Goal: Task Accomplishment & Management: Manage account settings

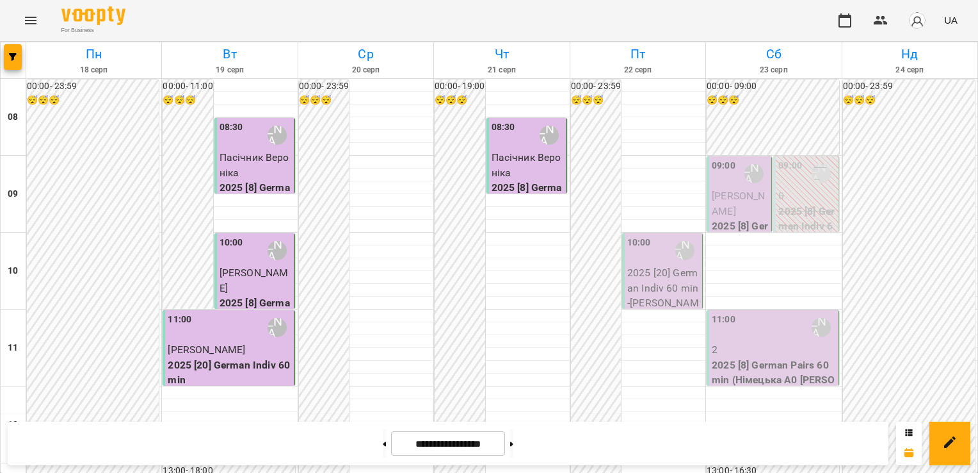
click at [512, 146] on div "08:30 [PERSON_NAME] (н)" at bounding box center [528, 134] width 72 height 29
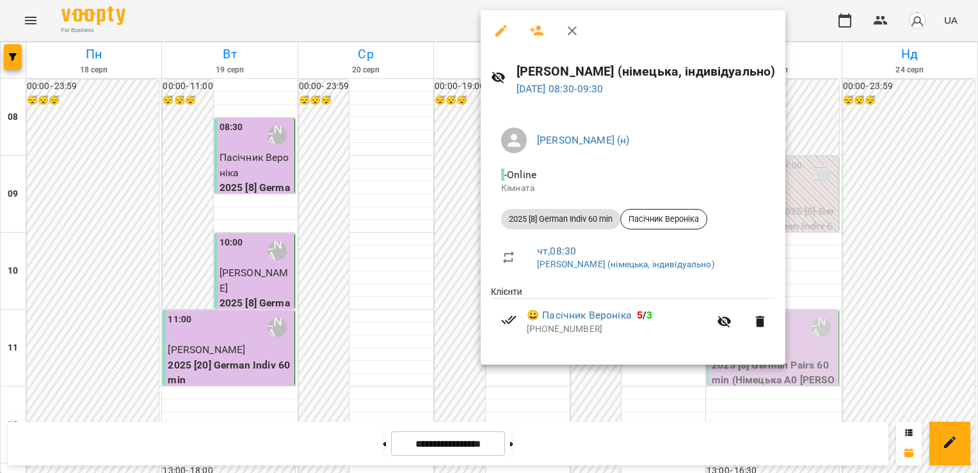
click at [444, 153] on div at bounding box center [489, 236] width 978 height 473
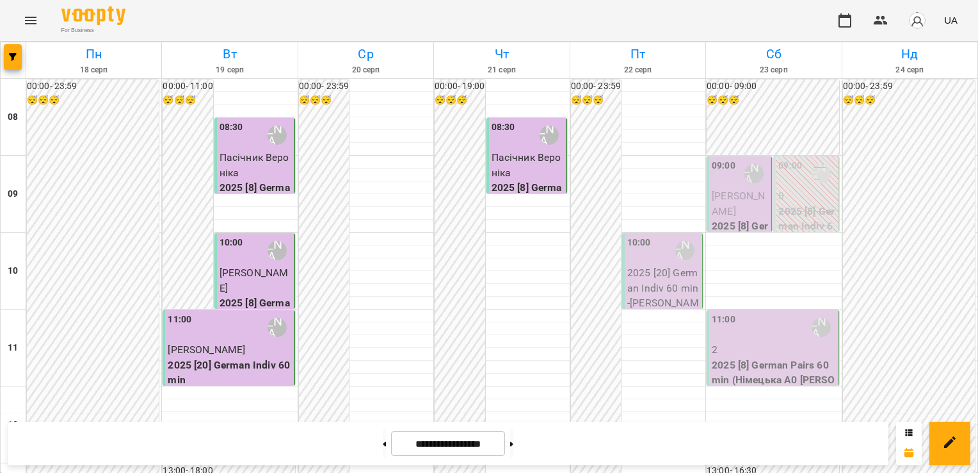
scroll to position [647, 0]
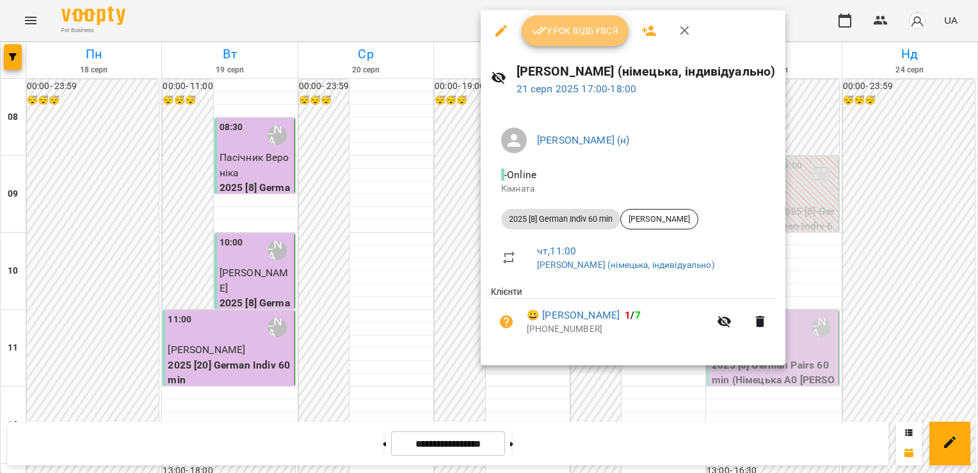
click at [553, 28] on span "Урок відбувся" at bounding box center [575, 30] width 87 height 15
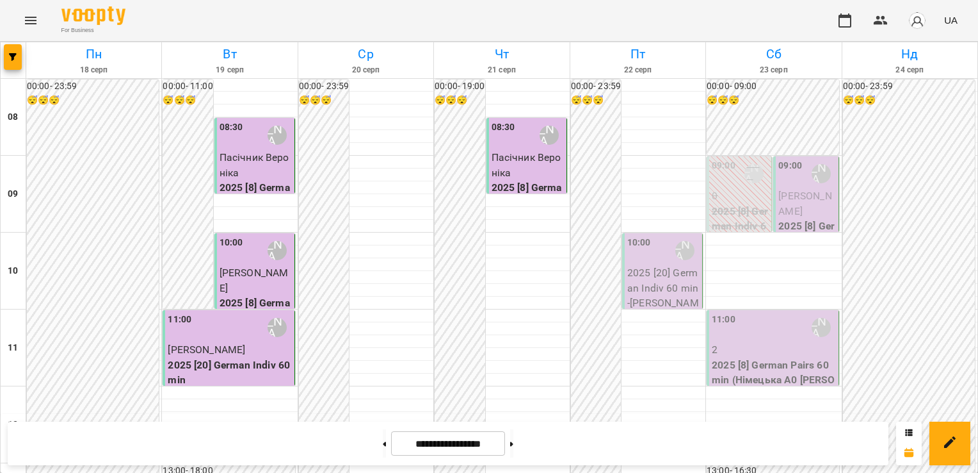
scroll to position [566, 0]
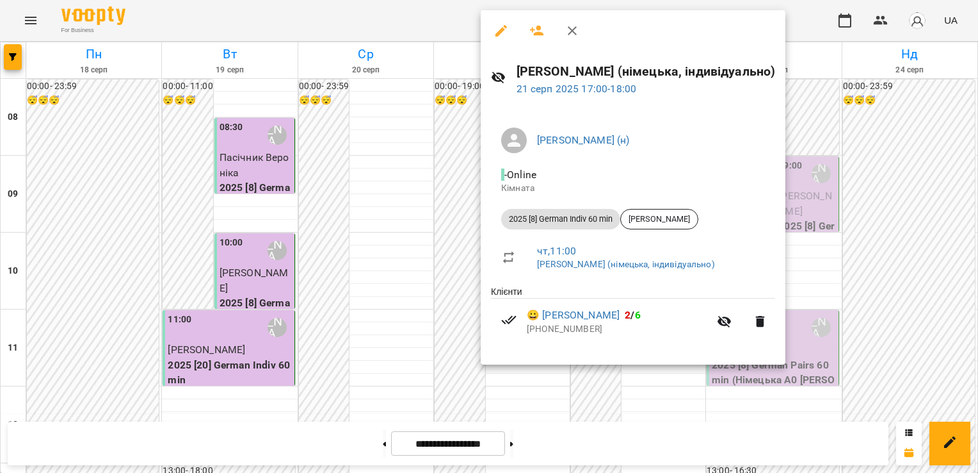
click at [418, 236] on div at bounding box center [489, 236] width 978 height 473
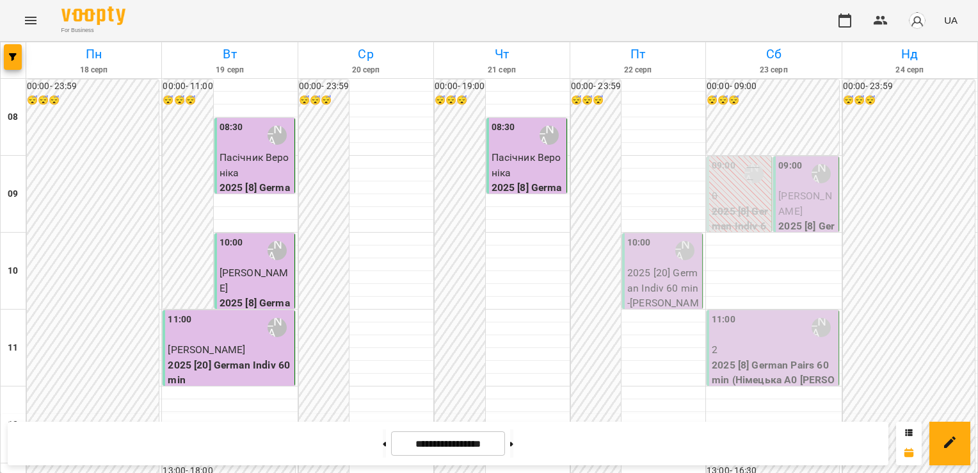
scroll to position [766, 0]
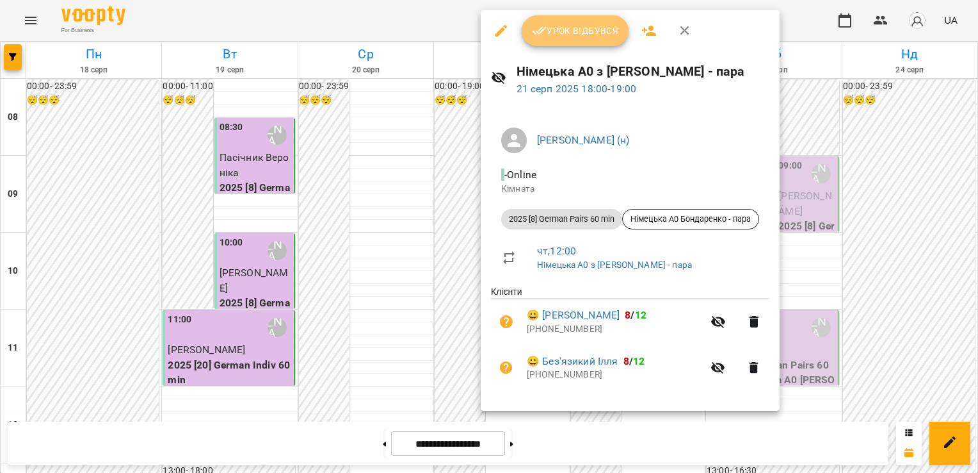
click at [546, 38] on button "Урок відбувся" at bounding box center [576, 30] width 108 height 31
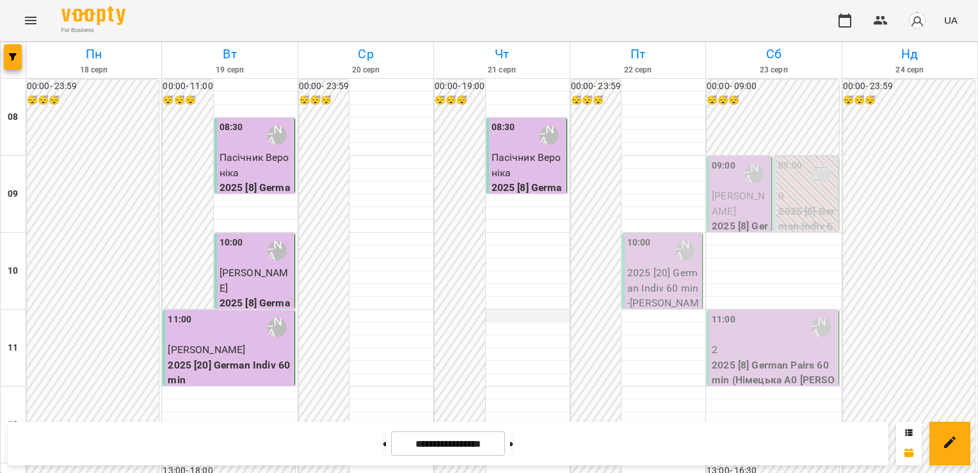
scroll to position [549, 0]
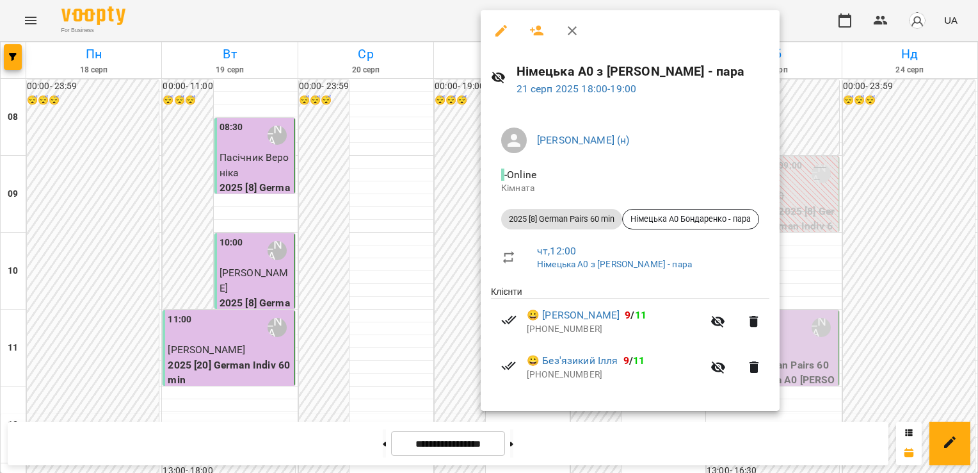
click at [443, 318] on div at bounding box center [489, 236] width 978 height 473
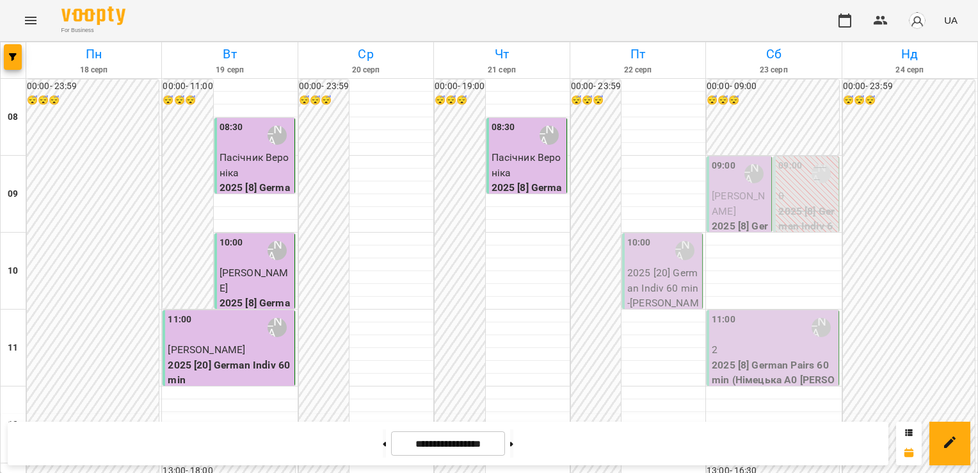
scroll to position [711, 0]
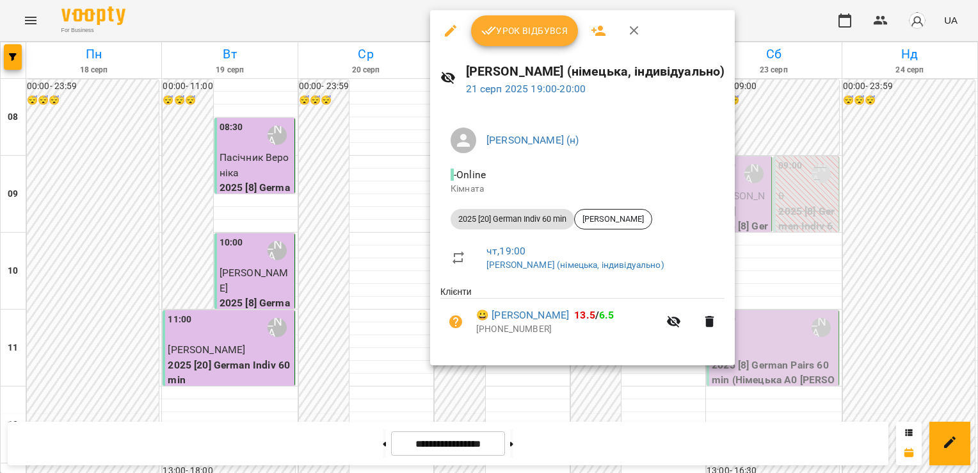
click at [510, 38] on button "Урок відбувся" at bounding box center [525, 30] width 108 height 31
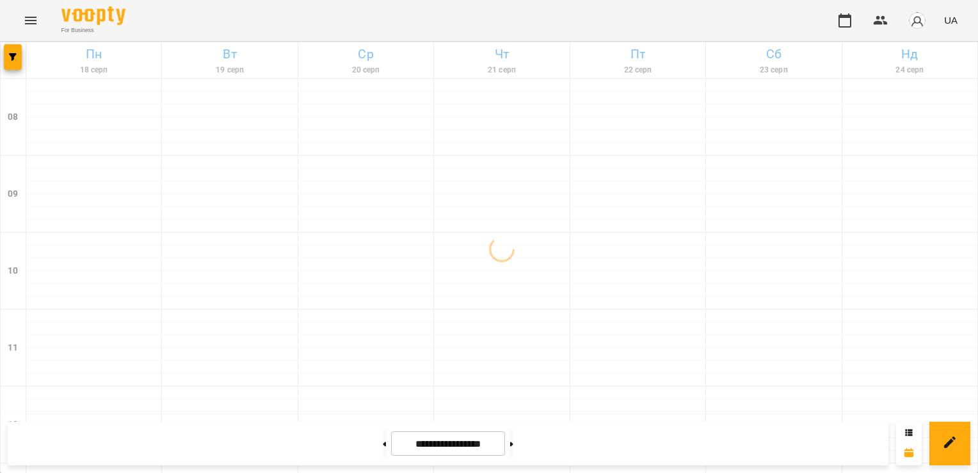
scroll to position [816, 0]
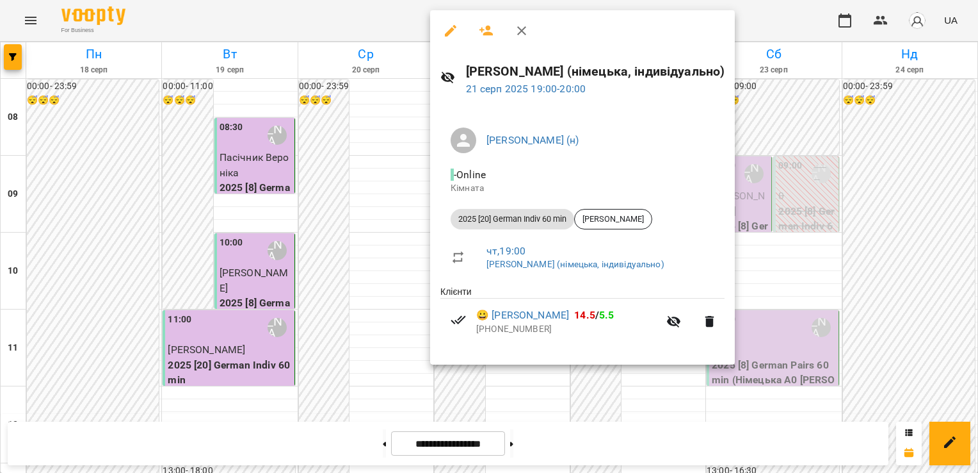
click at [411, 132] on div at bounding box center [489, 236] width 978 height 473
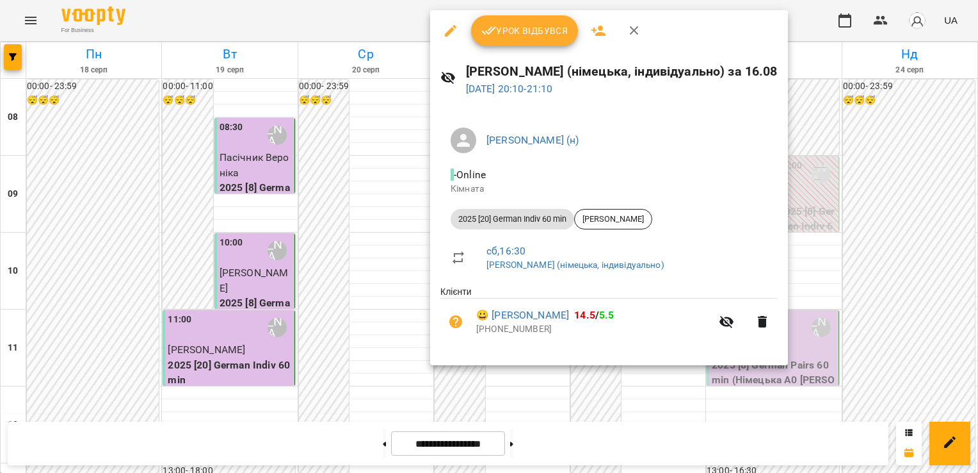
click at [517, 26] on span "Урок відбувся" at bounding box center [524, 30] width 87 height 15
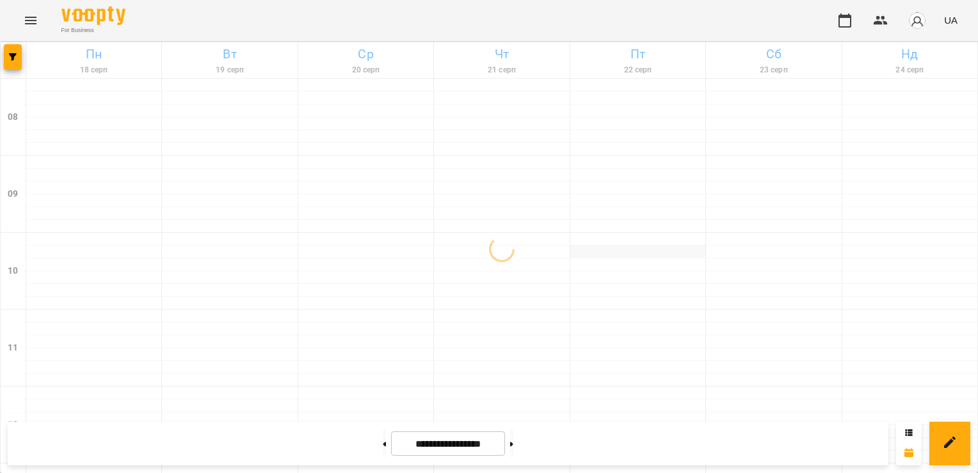
scroll to position [816, 0]
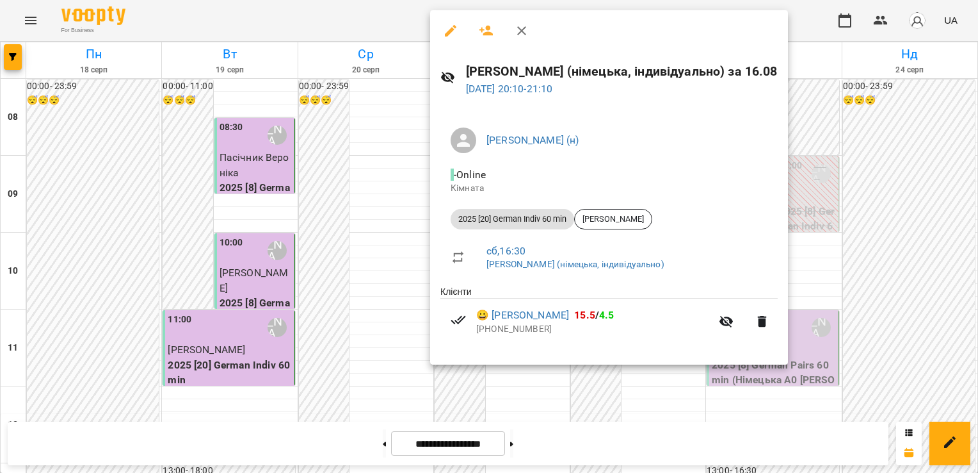
click at [373, 213] on div at bounding box center [489, 236] width 978 height 473
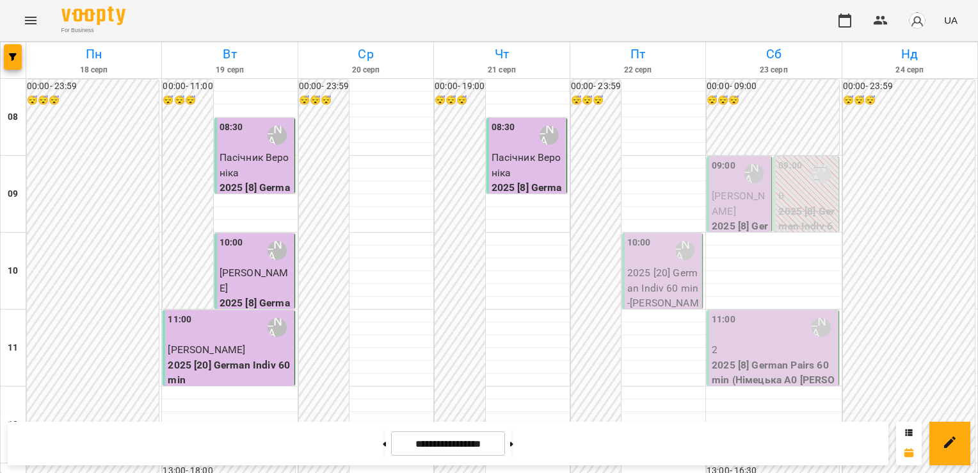
scroll to position [0, 0]
